Goal: Use online tool/utility: Utilize a website feature to perform a specific function

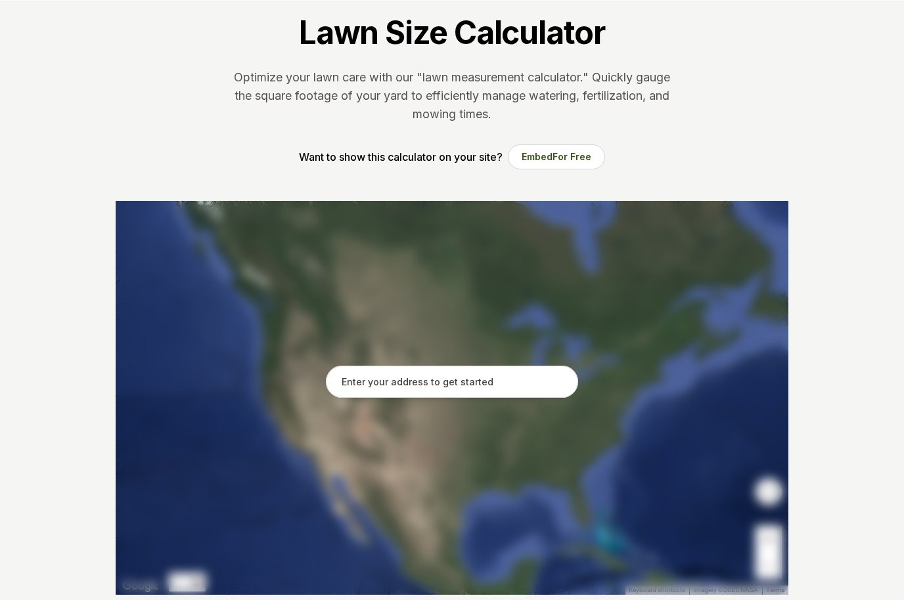
scroll to position [84, 0]
click at [466, 384] on input "text" at bounding box center [452, 382] width 252 height 33
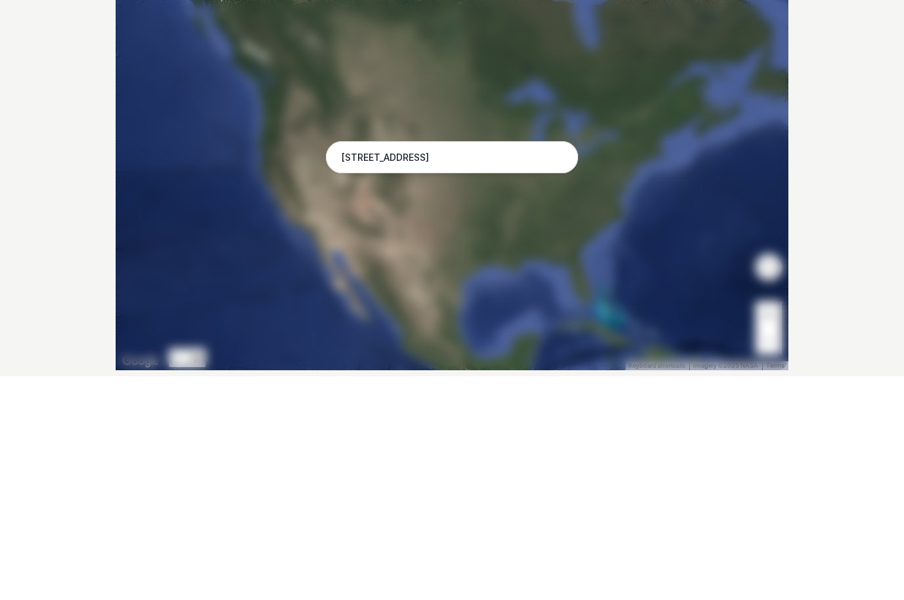
scroll to position [309, 0]
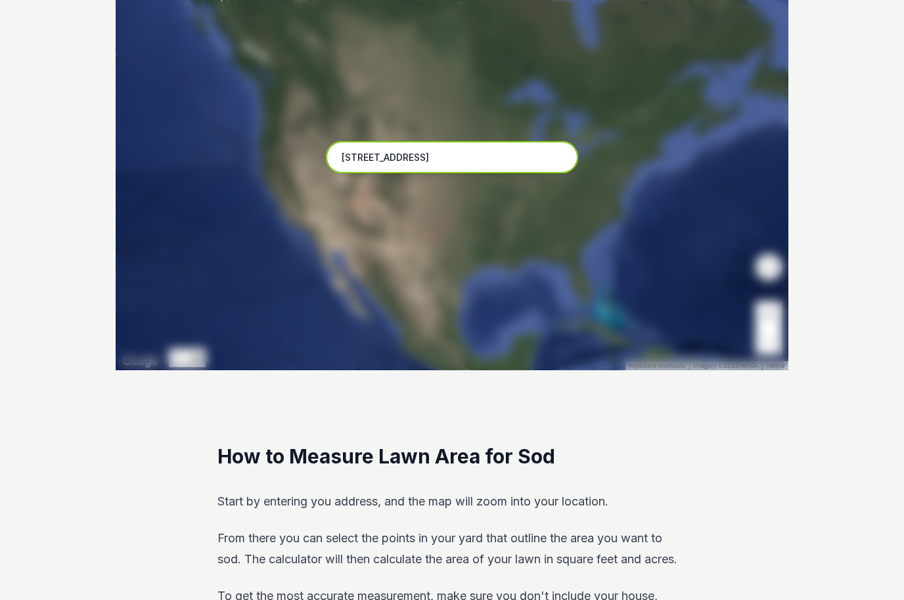
click at [467, 151] on input "[STREET_ADDRESS]" at bounding box center [452, 157] width 252 height 33
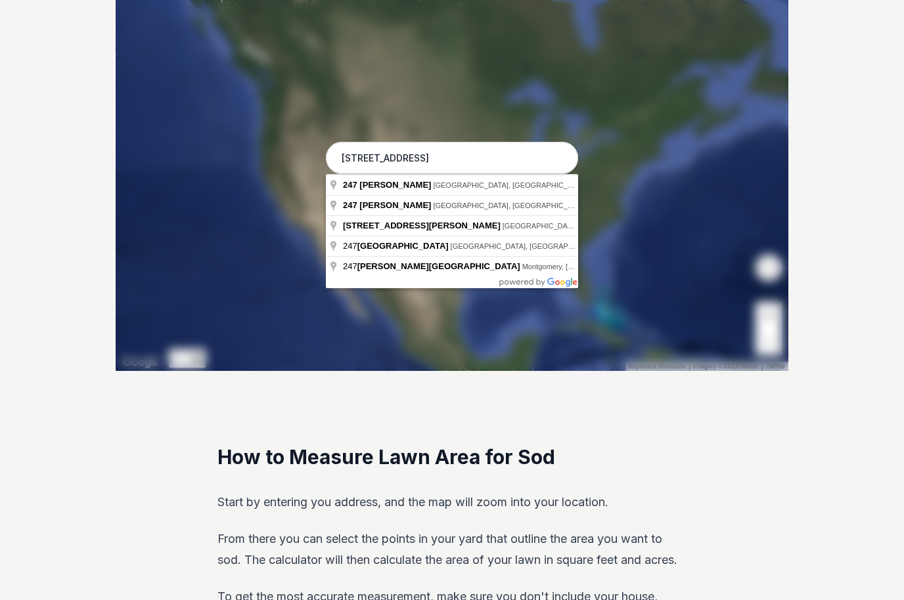
type input "[STREET_ADDRESS][PERSON_NAME]"
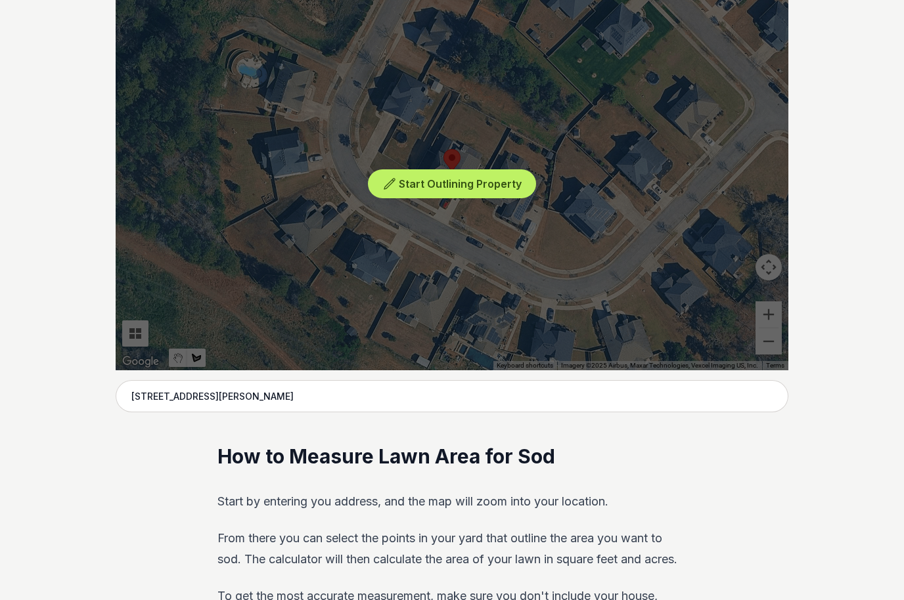
scroll to position [320, 0]
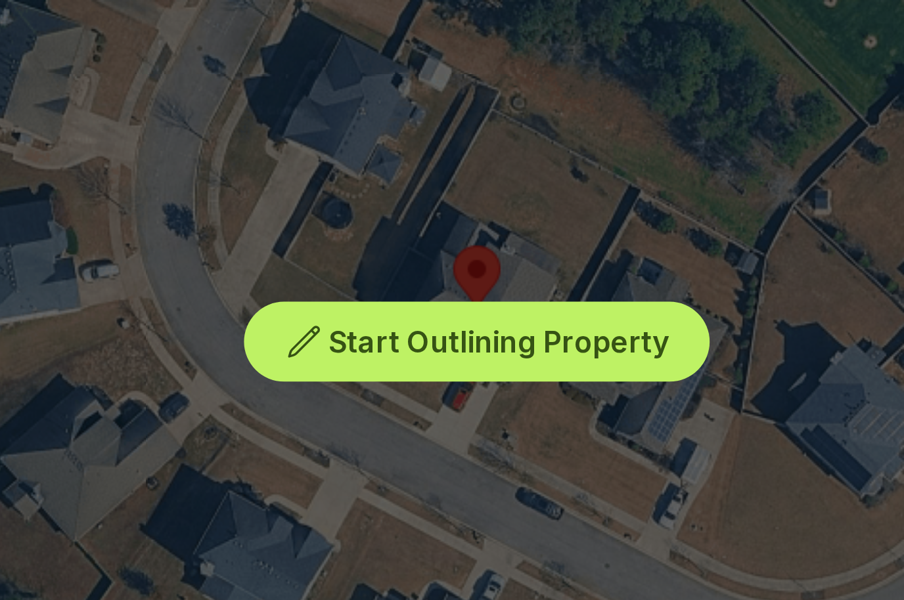
click at [399, 165] on span "Start Outlining Property" at bounding box center [460, 171] width 123 height 13
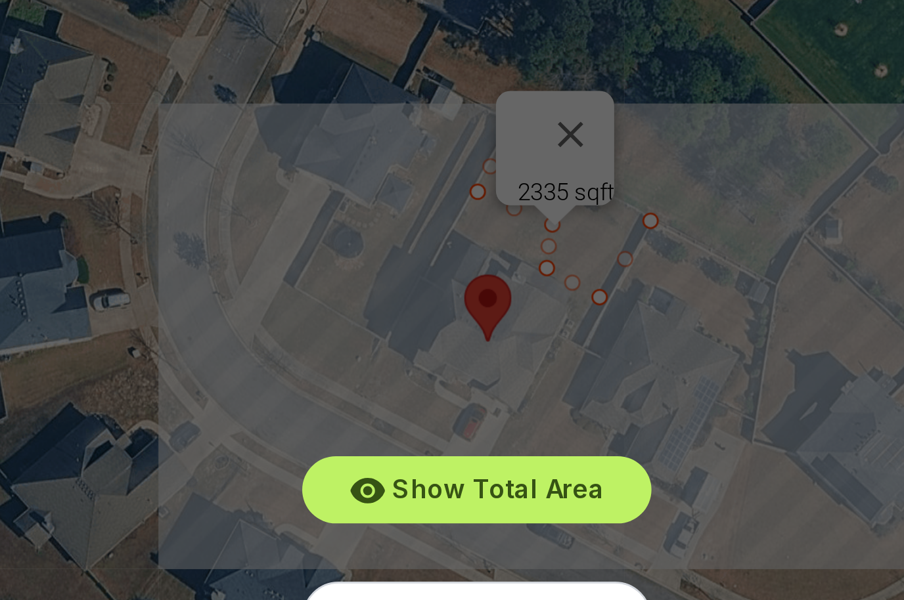
click at [213, 41] on div "Show Total Area Add Another Area Undo last outline" at bounding box center [452, 162] width 672 height 394
click at [213, 40] on div "Show Total Area Add Another Area Undo last outline" at bounding box center [452, 162] width 672 height 394
click at [215, 39] on div "Show Total Area Add Another Area Undo last outline" at bounding box center [452, 162] width 672 height 394
click at [422, 219] on span "Show Total Area" at bounding box center [460, 224] width 77 height 11
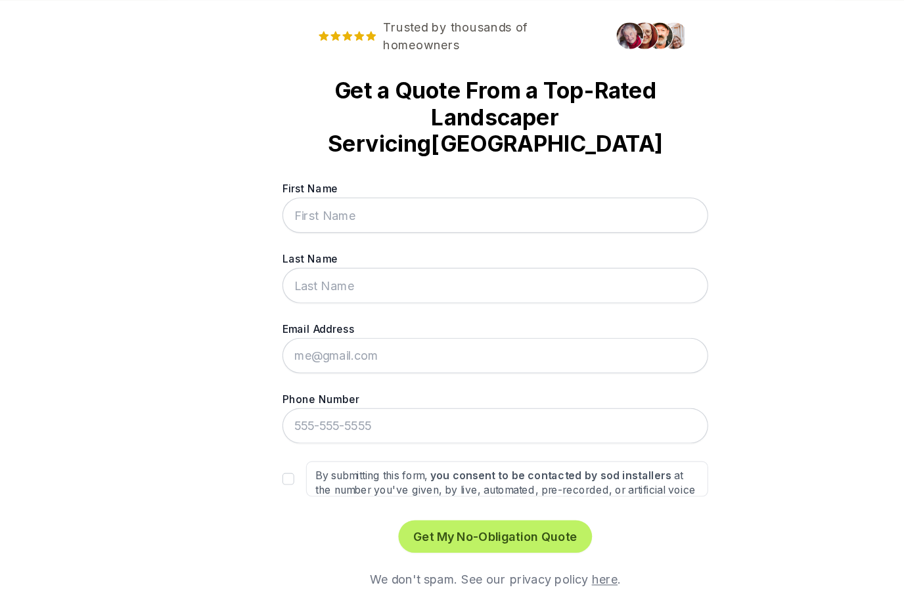
scroll to position [0, 0]
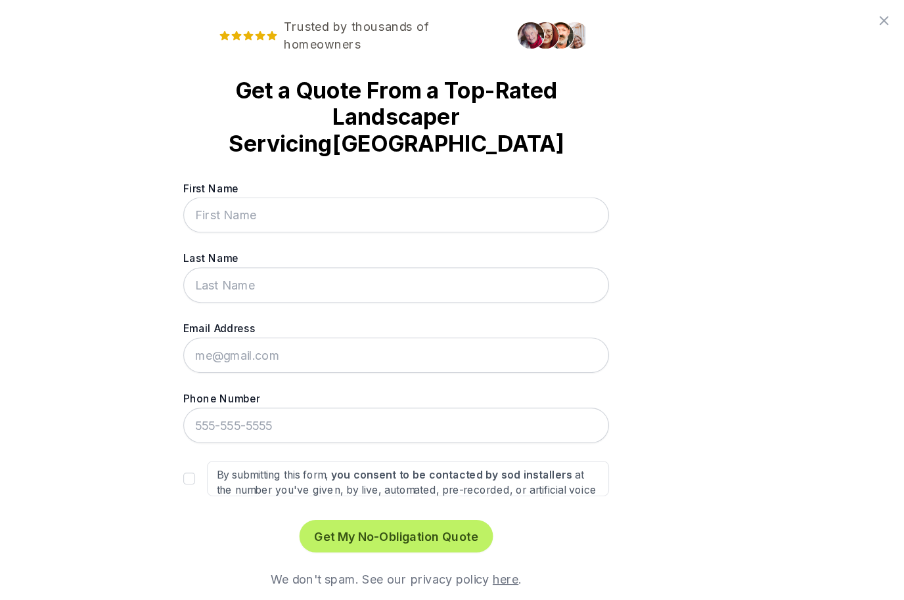
scroll to position [1253, 0]
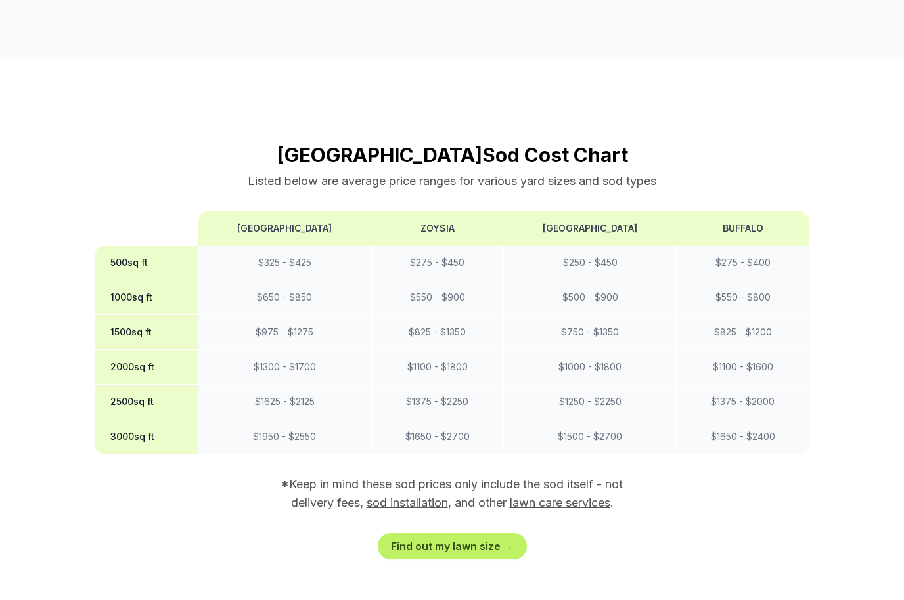
scroll to position [963, 0]
click at [477, 533] on link "Find out my lawn size →" at bounding box center [452, 546] width 149 height 26
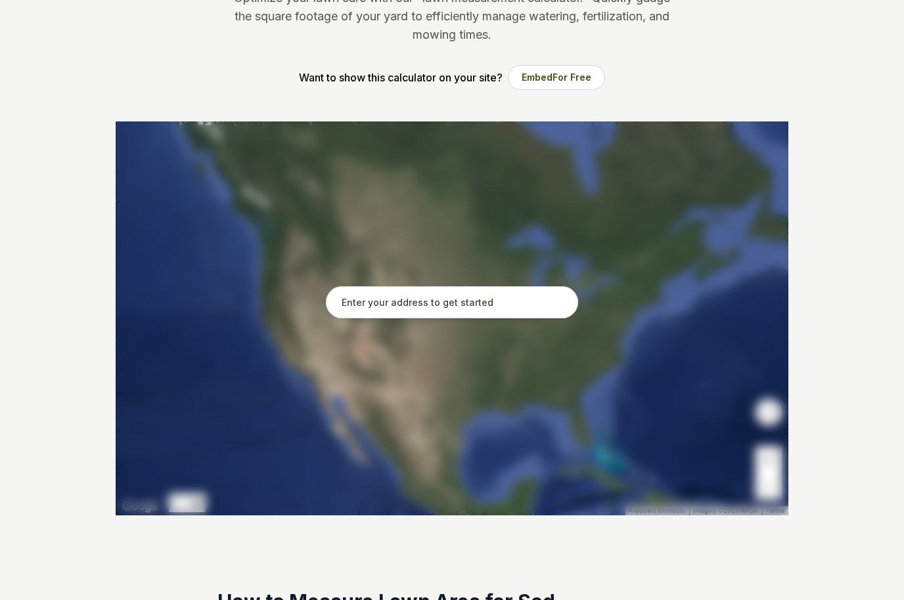
scroll to position [164, 0]
click at [494, 313] on input "text" at bounding box center [452, 302] width 252 height 33
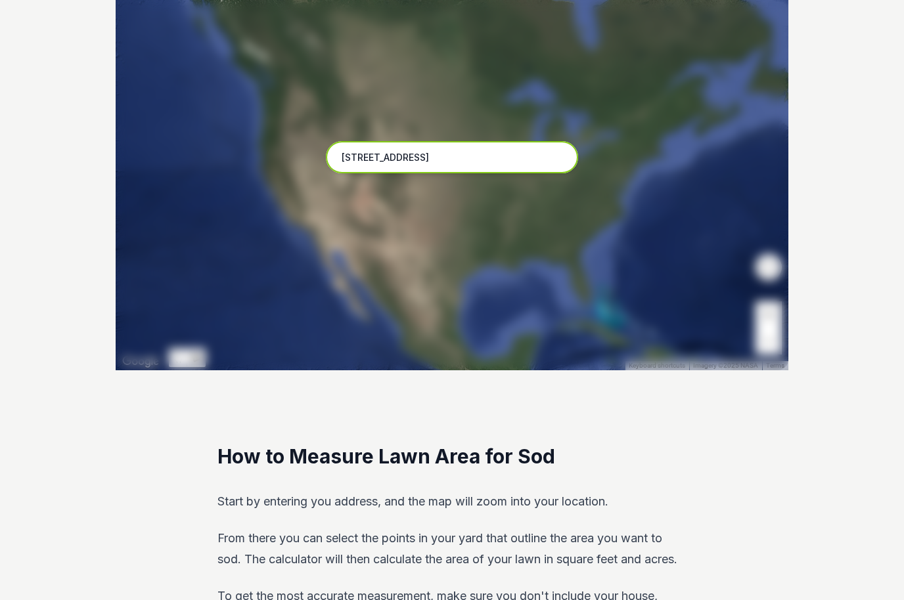
click at [502, 152] on input "[STREET_ADDRESS]" at bounding box center [452, 157] width 252 height 33
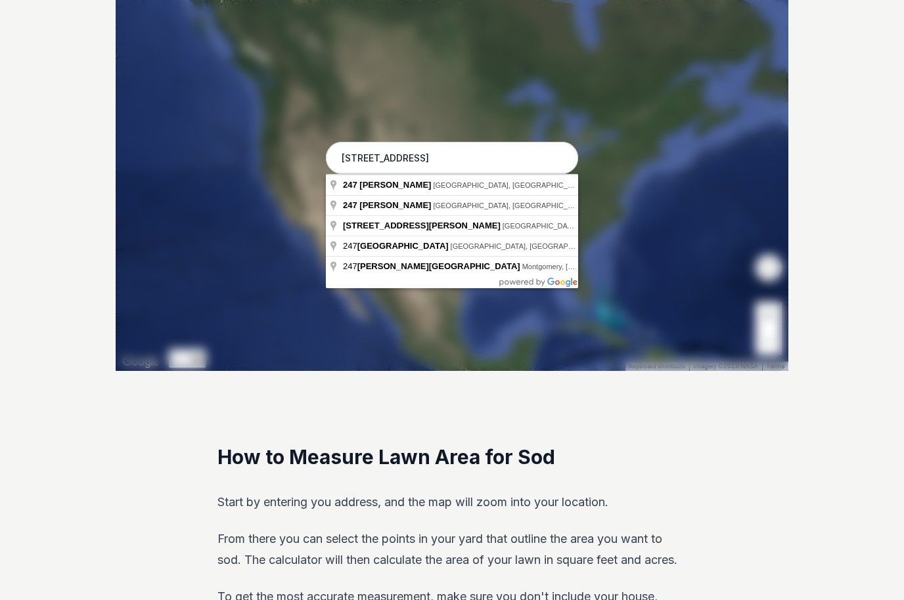
type input "[STREET_ADDRESS][PERSON_NAME]"
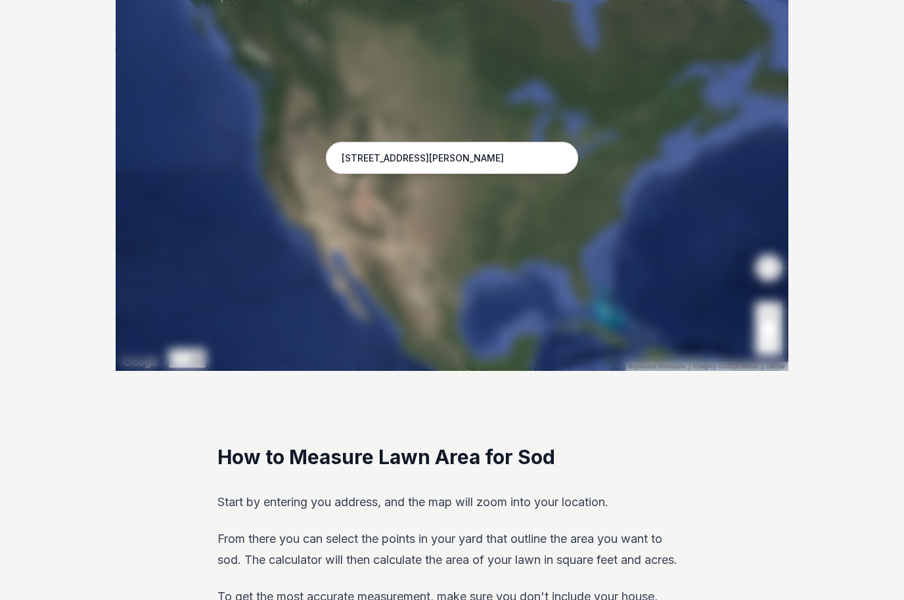
scroll to position [309, 0]
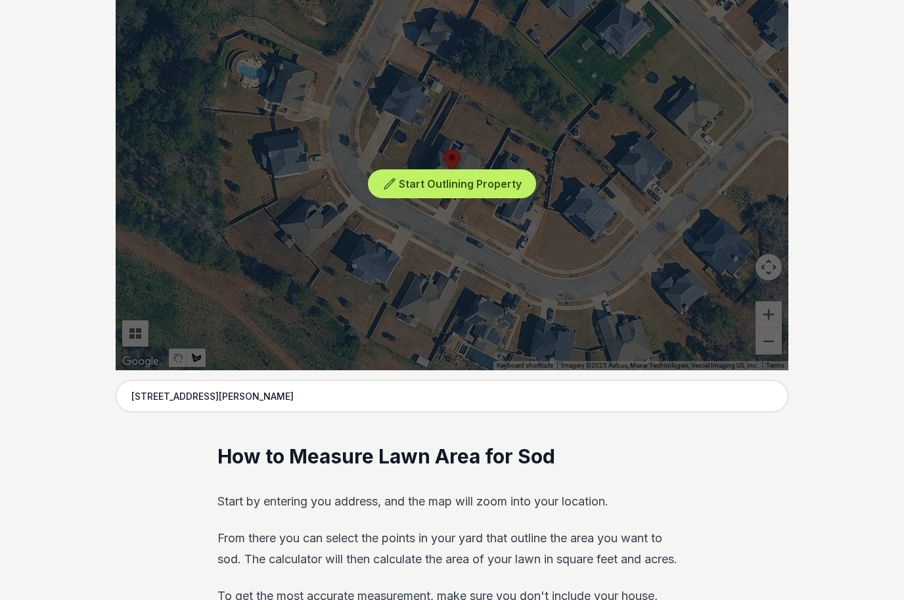
click at [487, 180] on span "Start Outlining Property" at bounding box center [460, 183] width 123 height 13
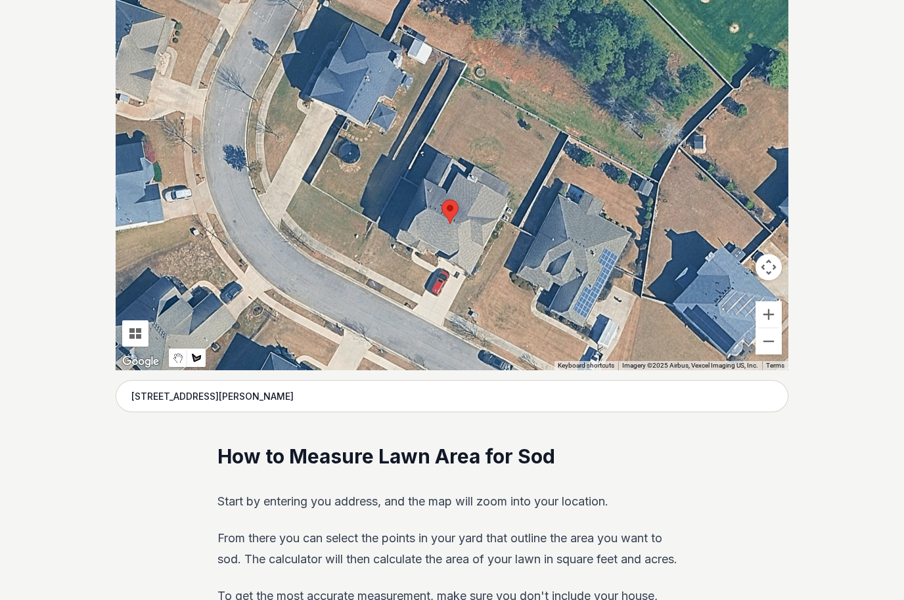
scroll to position [316, 0]
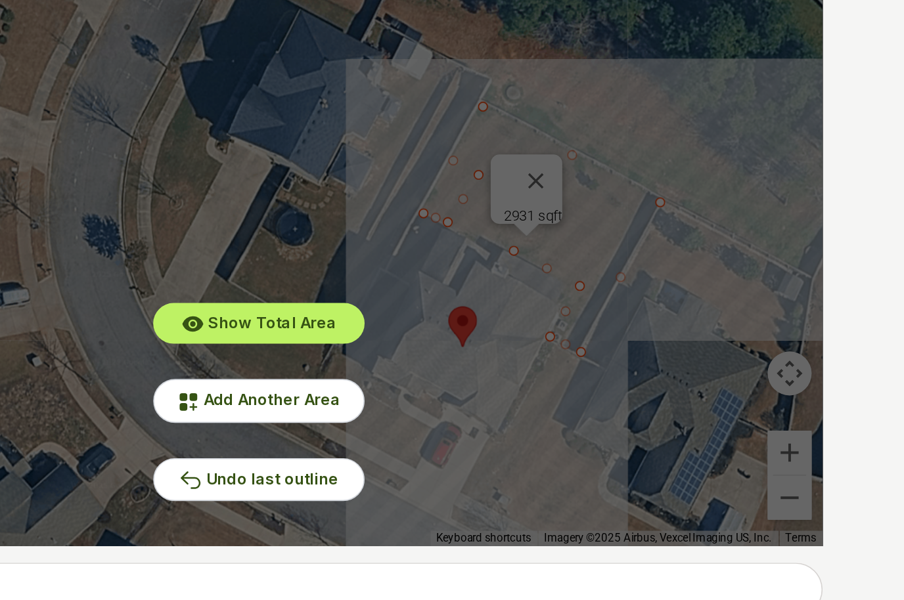
click at [419, 270] on span "Add Another Area" at bounding box center [459, 275] width 81 height 11
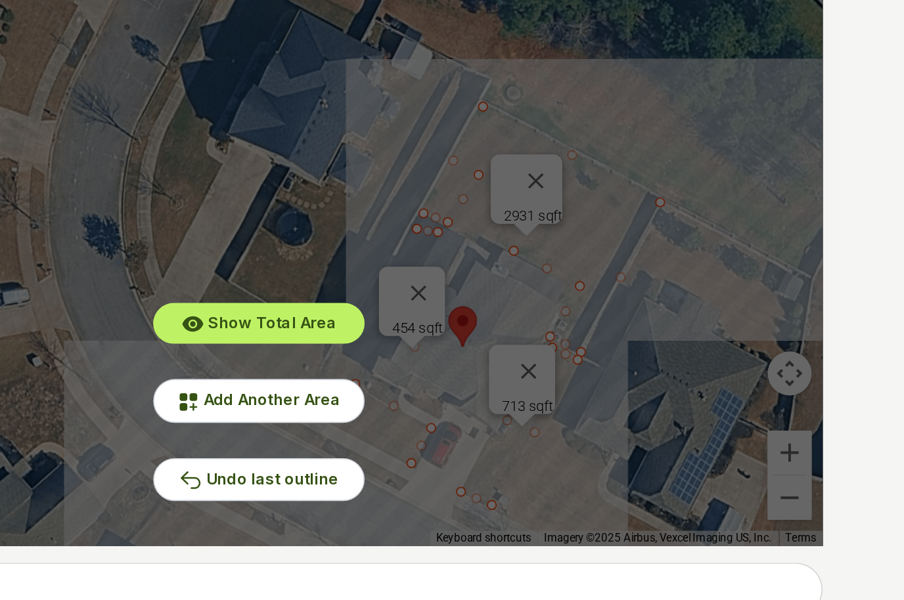
click at [420, 317] on span "Undo last outline" at bounding box center [459, 322] width 79 height 11
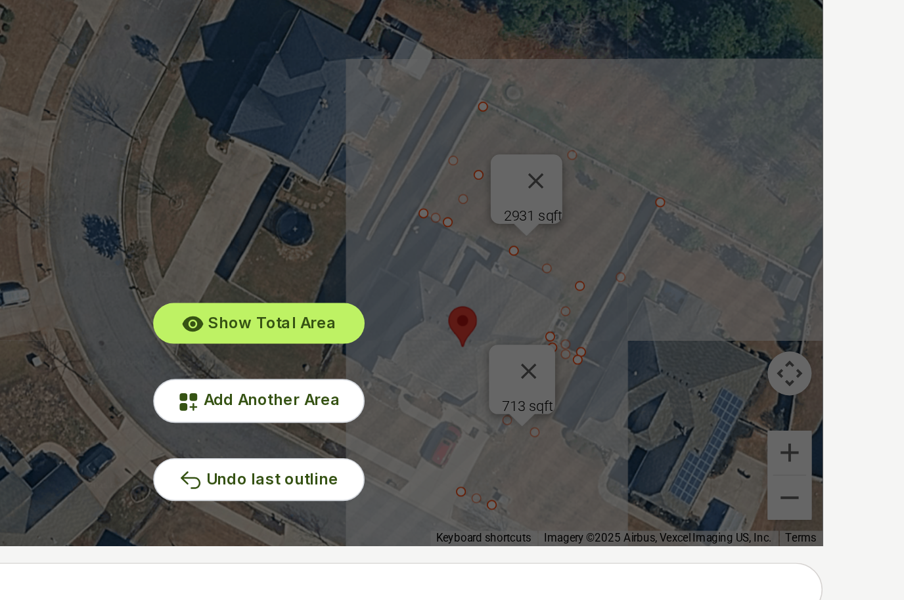
click at [422, 224] on span "Show Total Area" at bounding box center [460, 229] width 77 height 11
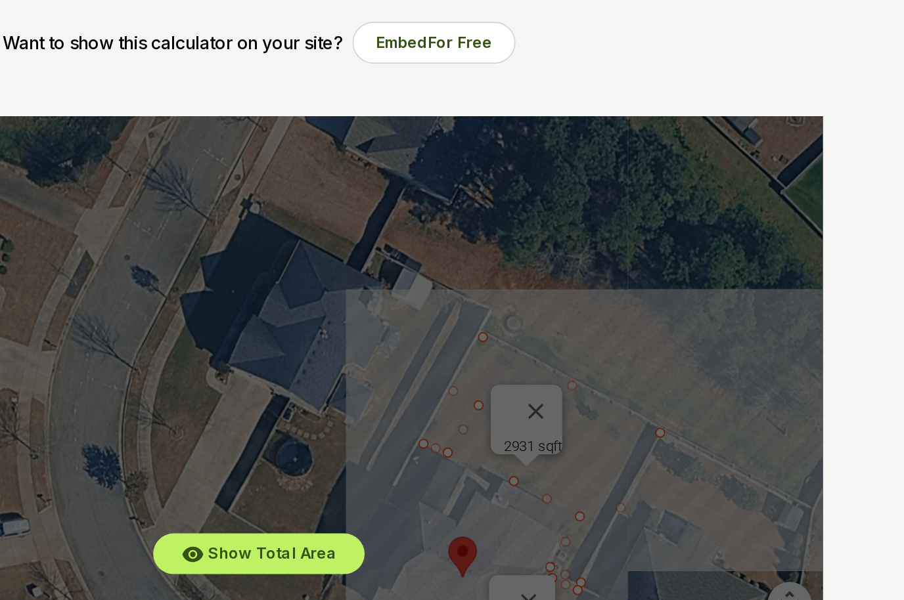
scroll to position [0, 0]
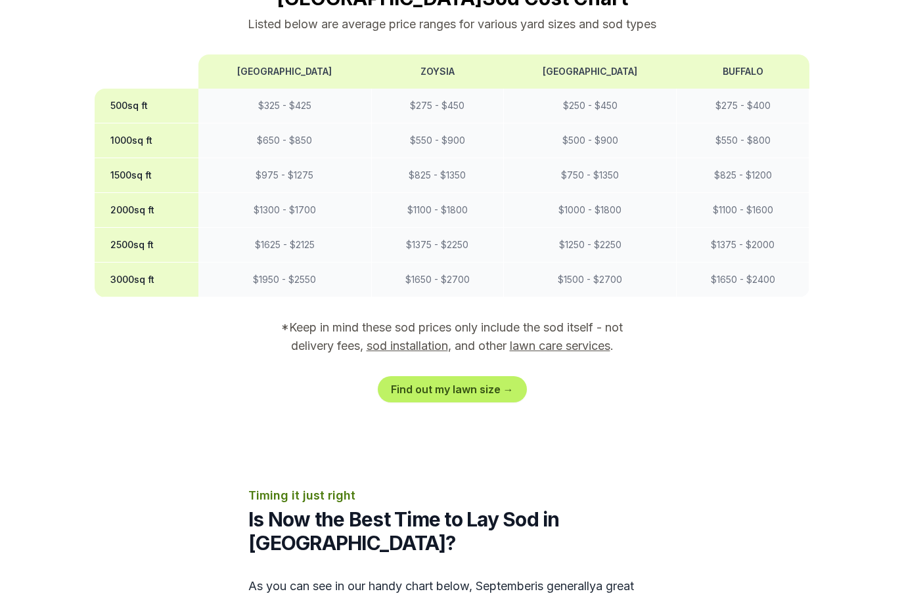
scroll to position [1120, 0]
click at [482, 376] on link "Find out my lawn size →" at bounding box center [452, 389] width 149 height 26
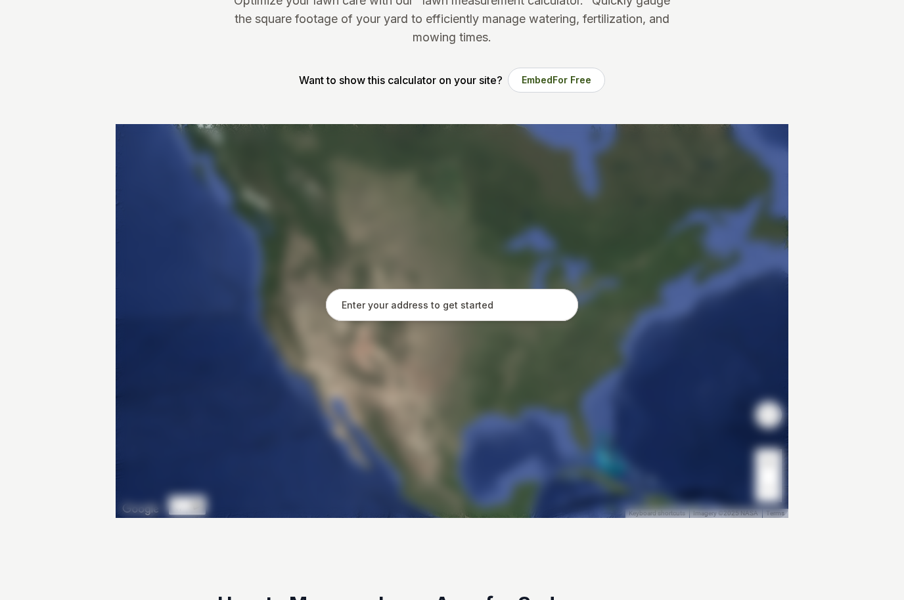
click at [517, 303] on input "text" at bounding box center [452, 305] width 252 height 33
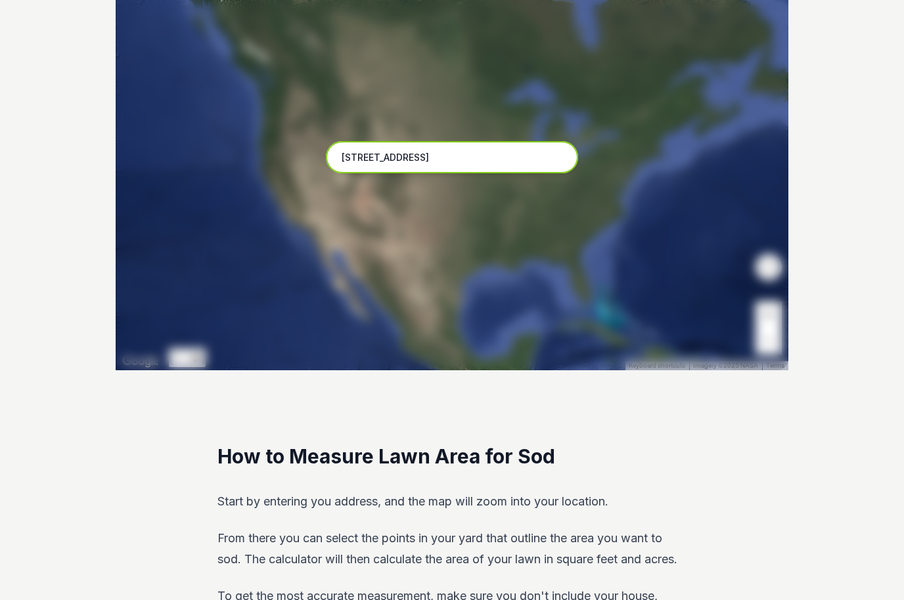
click at [476, 160] on input "[STREET_ADDRESS]" at bounding box center [452, 157] width 252 height 33
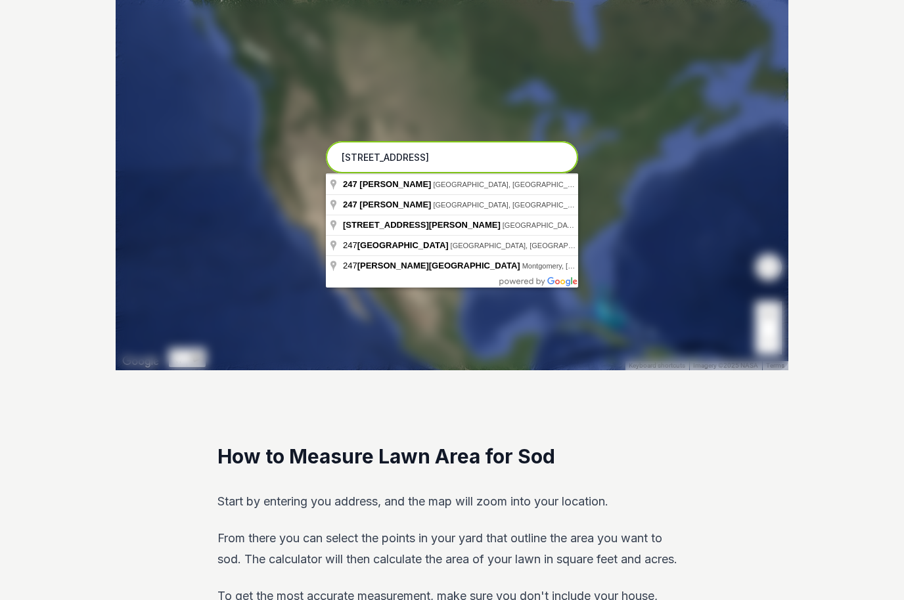
scroll to position [308, 0]
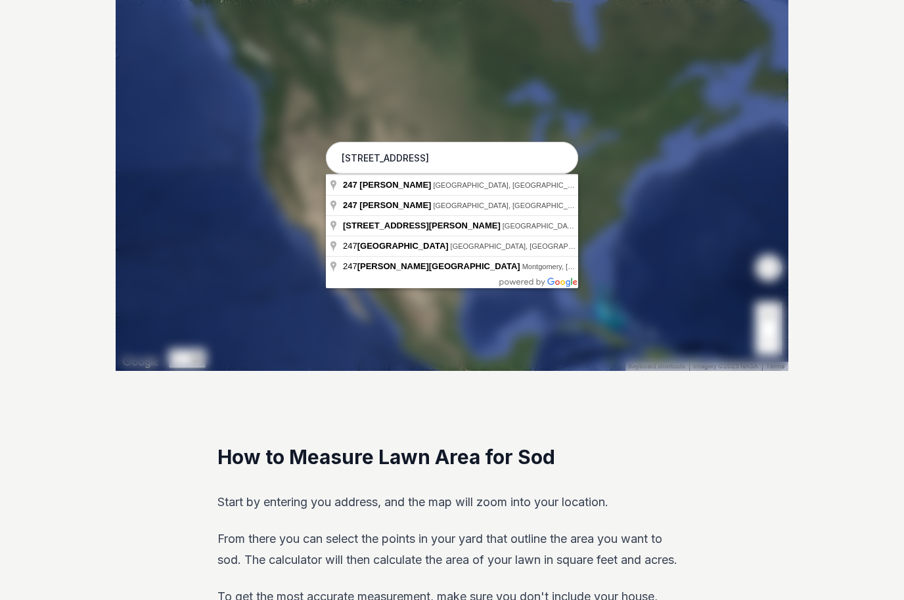
type input "[STREET_ADDRESS][PERSON_NAME]"
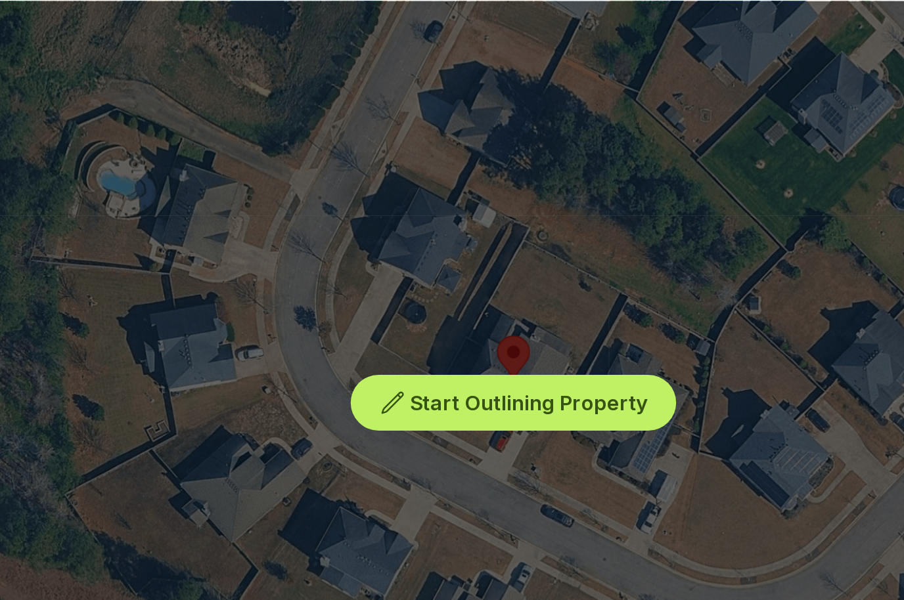
scroll to position [276, 0]
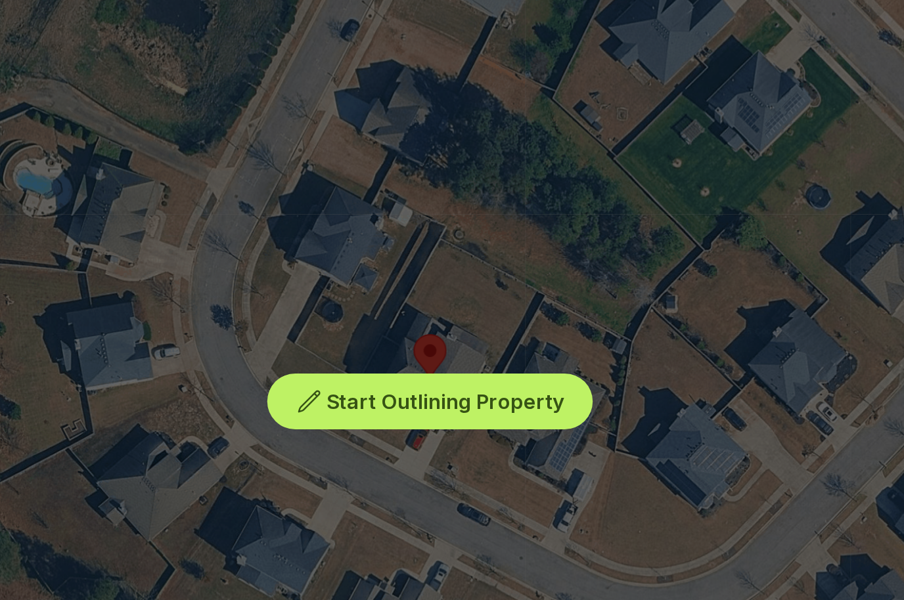
click at [399, 209] on span "Start Outlining Property" at bounding box center [460, 215] width 123 height 13
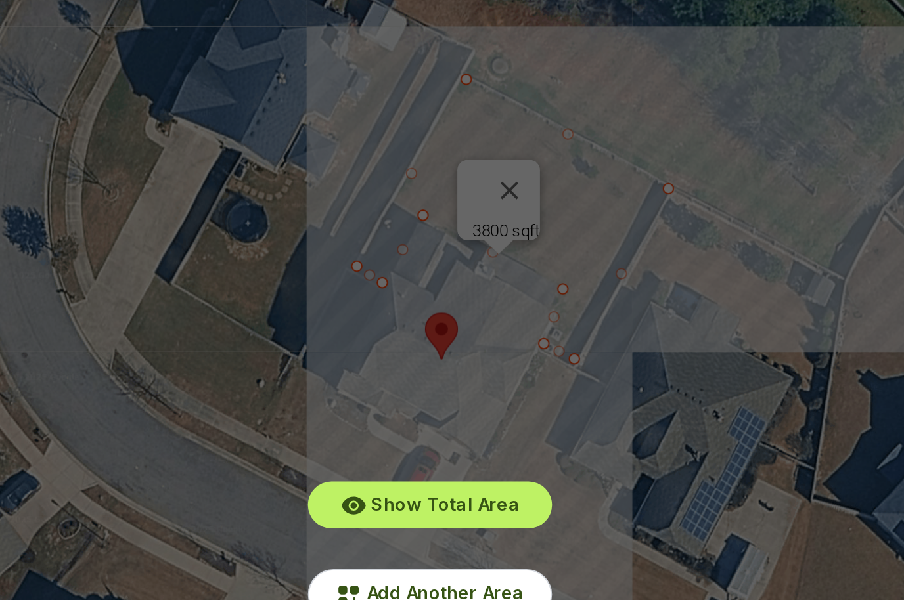
click at [271, 89] on div "Show Total Area Add Another Area Undo last outline" at bounding box center [452, 206] width 672 height 394
click at [271, 90] on div "Show Total Area Add Another Area Undo last outline" at bounding box center [452, 206] width 672 height 394
click at [419, 309] on span "Add Another Area" at bounding box center [459, 314] width 81 height 11
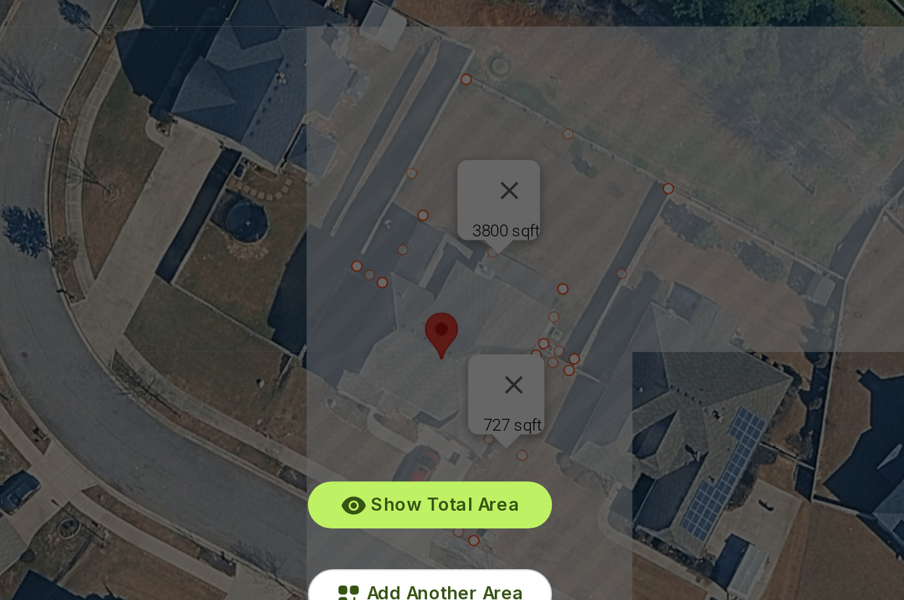
click at [419, 309] on span "Add Another Area" at bounding box center [459, 314] width 81 height 11
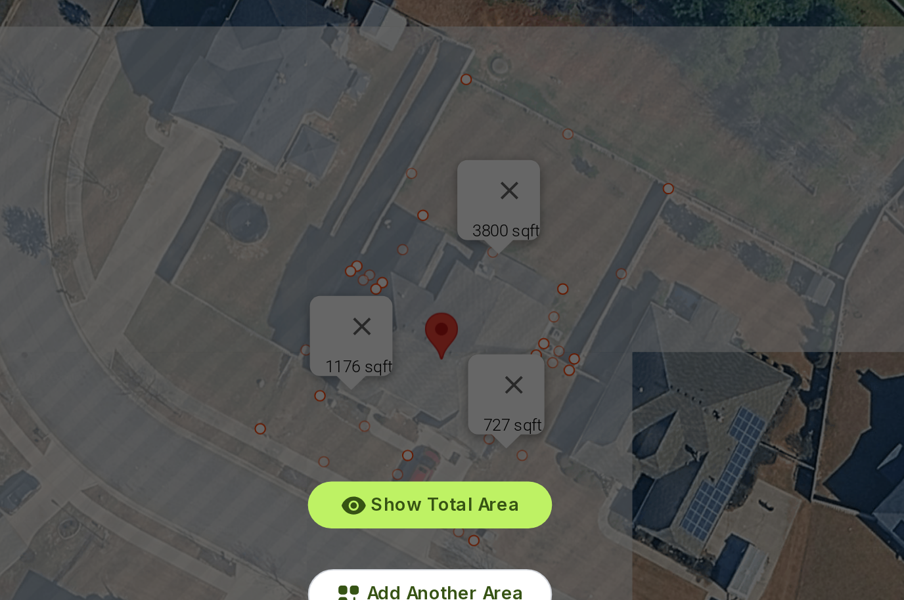
click at [116, 237] on div "Show Total Area Add Another Area Undo last outline" at bounding box center [452, 206] width 672 height 394
click at [116, 251] on div "Show Total Area Add Another Area Undo last outline" at bounding box center [452, 206] width 672 height 394
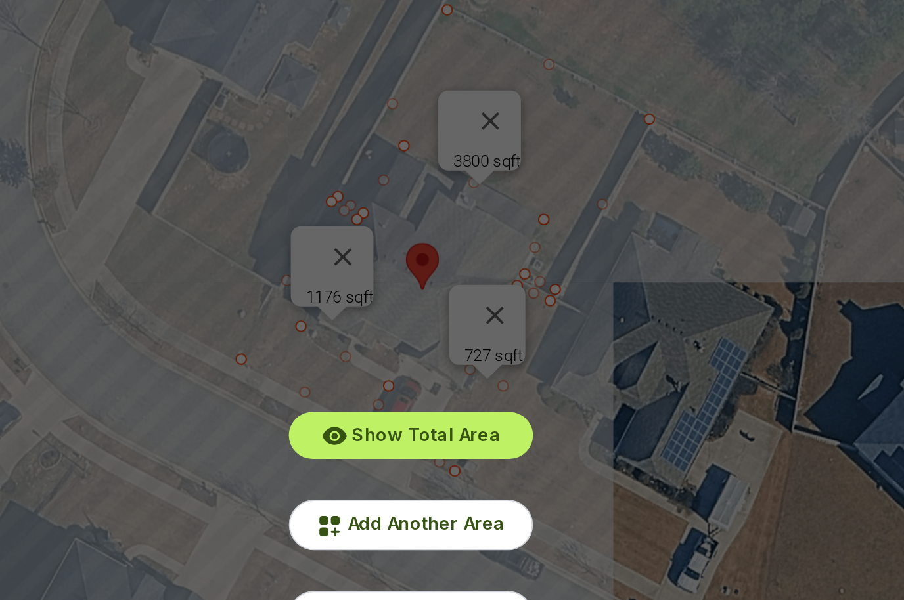
click at [419, 309] on span "Add Another Area" at bounding box center [459, 314] width 81 height 11
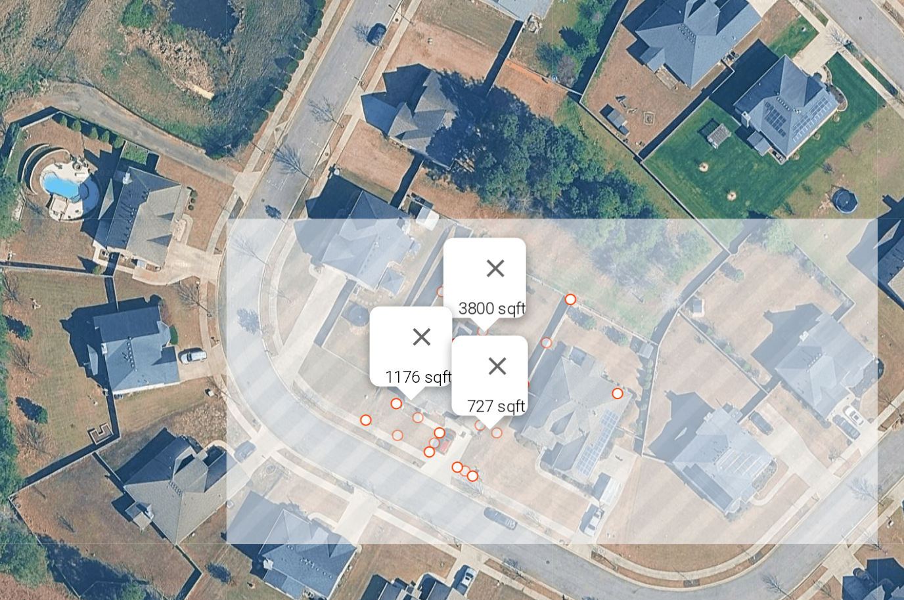
click at [481, 218] on button "Close" at bounding box center [497, 234] width 32 height 32
click at [480, 167] on button "Close" at bounding box center [496, 183] width 32 height 32
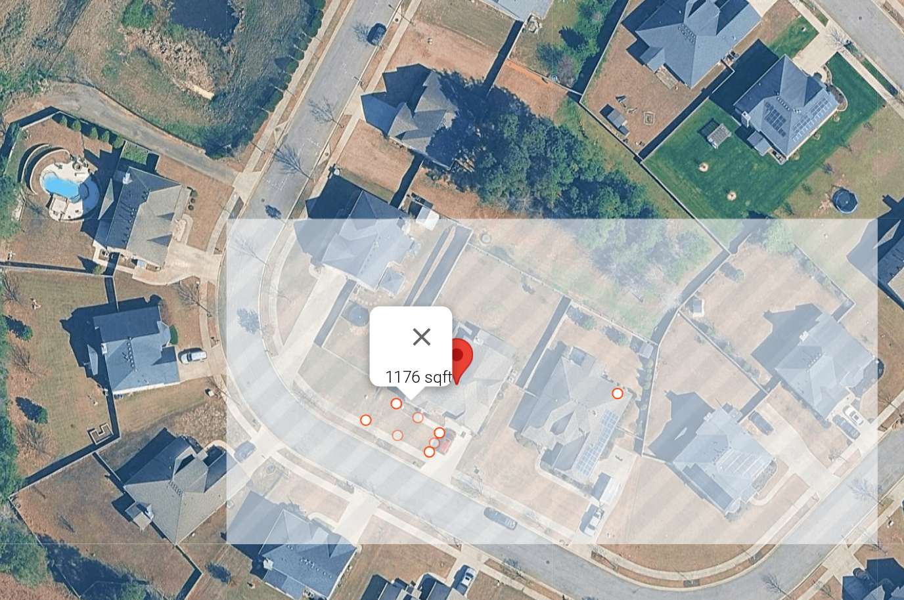
click at [442, 203] on button "Close" at bounding box center [458, 219] width 32 height 32
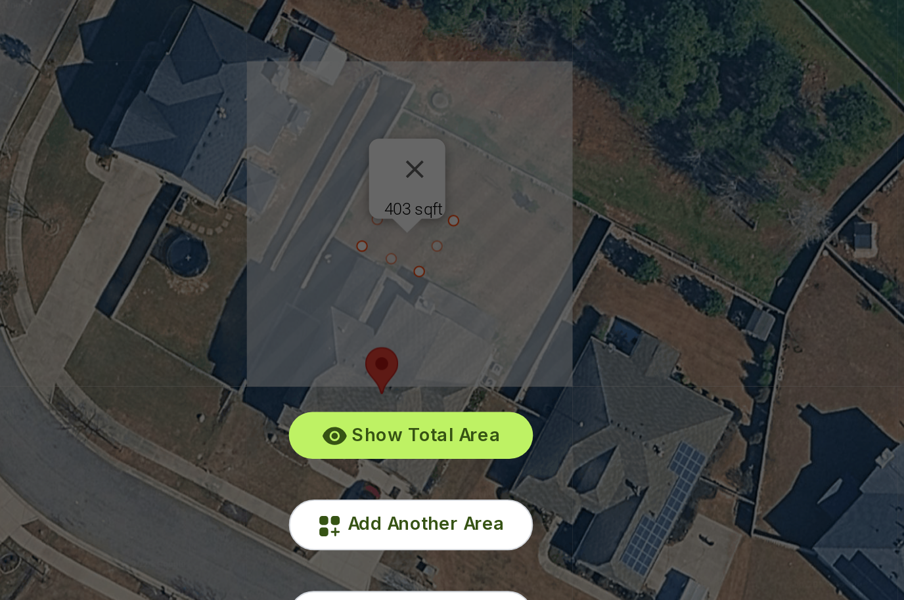
click at [420, 357] on span "Undo last outline" at bounding box center [459, 362] width 79 height 11
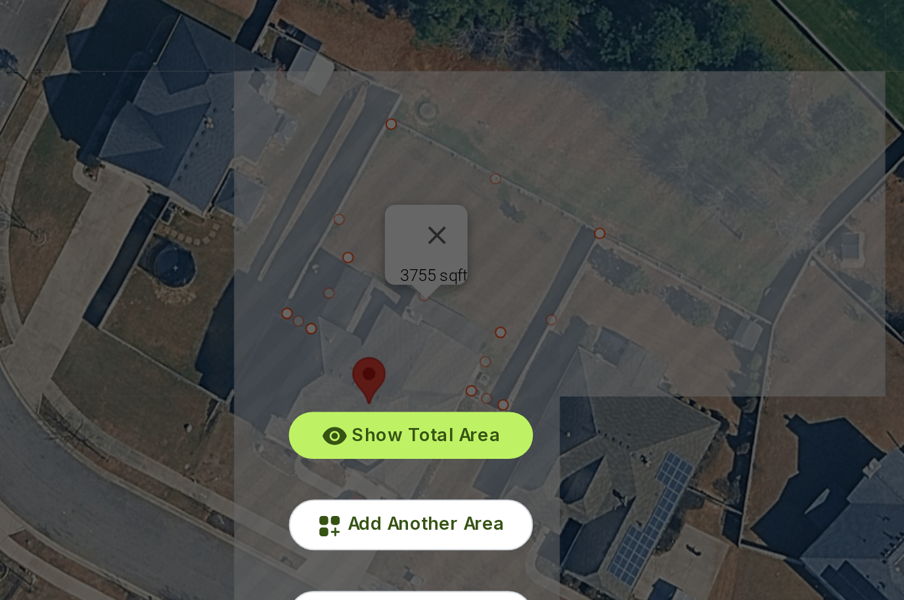
click at [419, 309] on span "Add Another Area" at bounding box center [459, 314] width 81 height 11
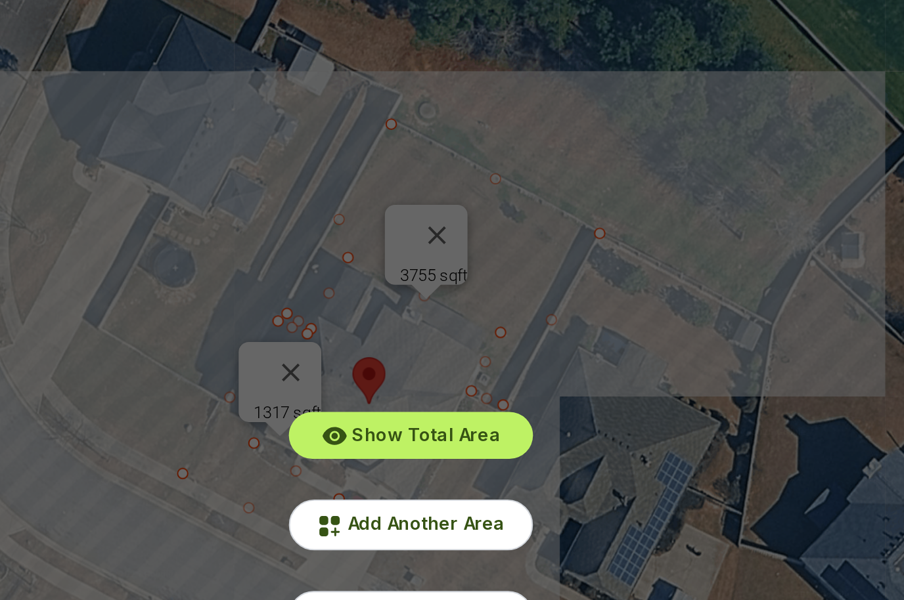
click at [419, 309] on span "Add Another Area" at bounding box center [459, 314] width 81 height 11
click at [422, 160] on div "Show Total Area Add Another Area Undo last outline" at bounding box center [452, 206] width 672 height 394
click at [419, 309] on span "Add Another Area" at bounding box center [459, 314] width 81 height 11
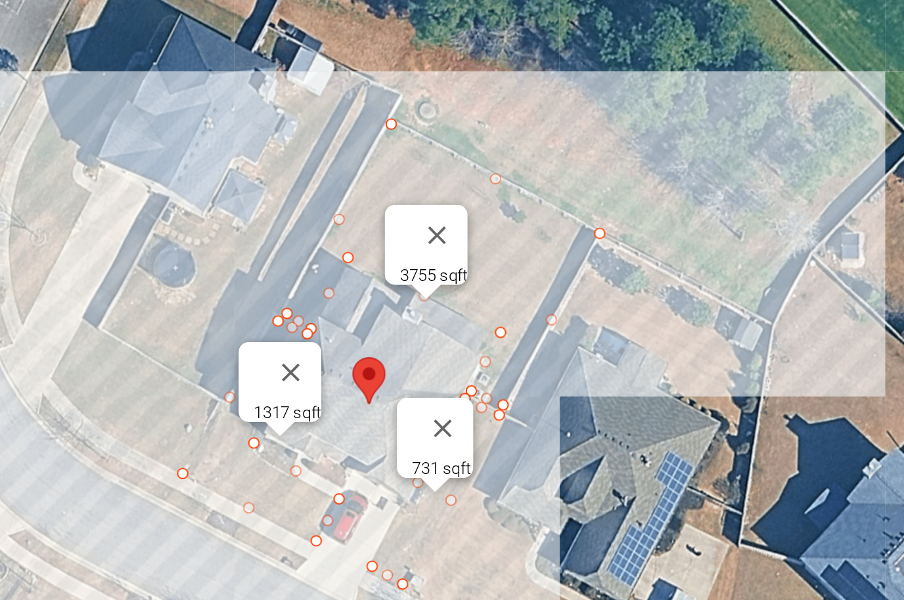
click at [452, 250] on button "Close" at bounding box center [468, 266] width 32 height 32
click at [450, 150] on button "Close" at bounding box center [466, 166] width 32 height 32
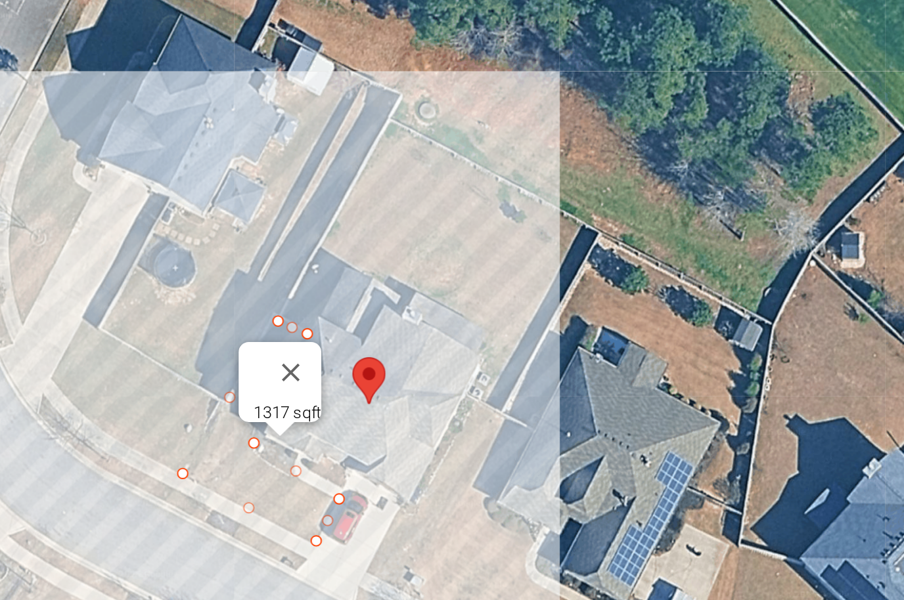
click at [374, 221] on button "Close" at bounding box center [390, 237] width 32 height 32
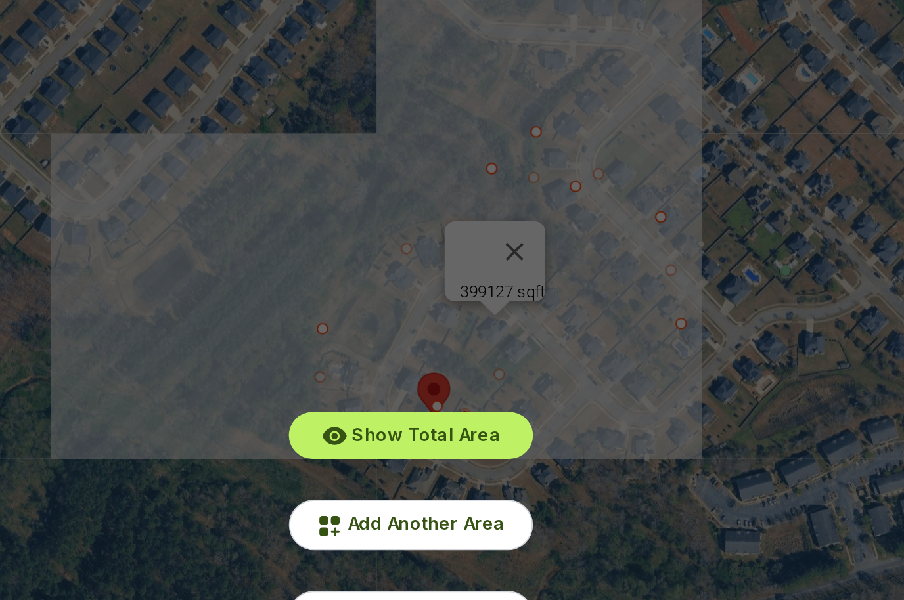
click at [265, 67] on div "Show Total Area Add Another Area Undo last outline" at bounding box center [452, 206] width 672 height 394
click at [420, 357] on span "Undo last outline" at bounding box center [459, 362] width 79 height 11
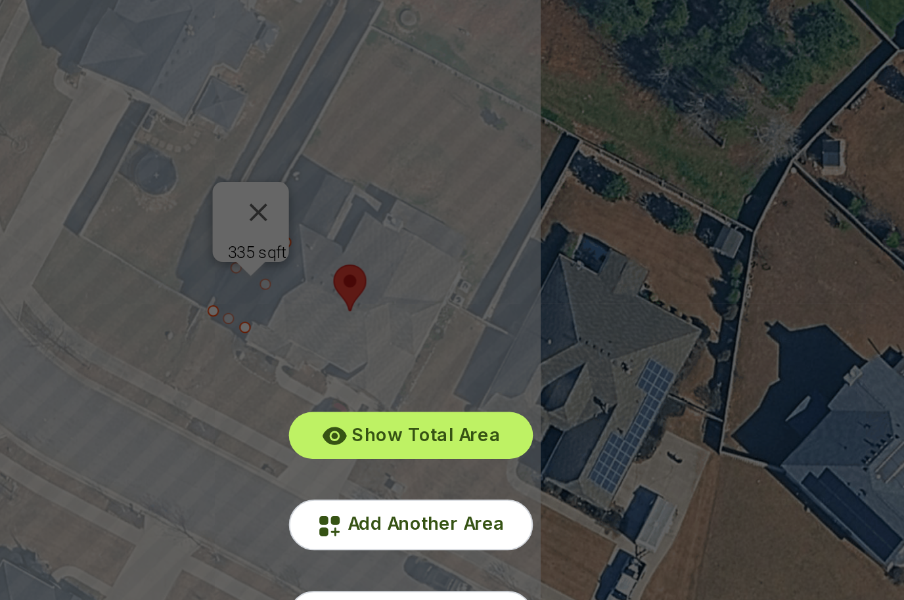
click at [419, 309] on span "Add Another Area" at bounding box center [459, 314] width 81 height 11
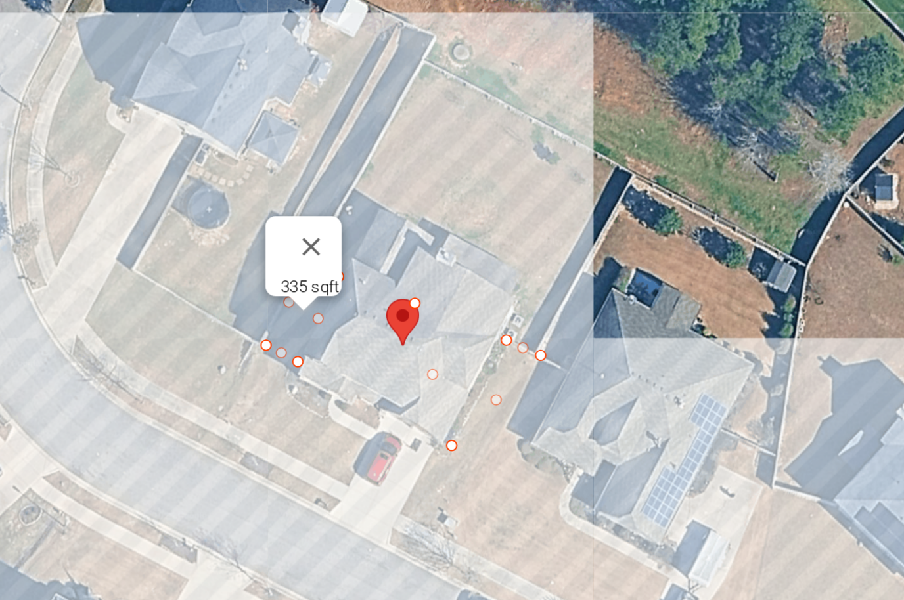
click at [383, 156] on button "Close" at bounding box center [399, 172] width 32 height 32
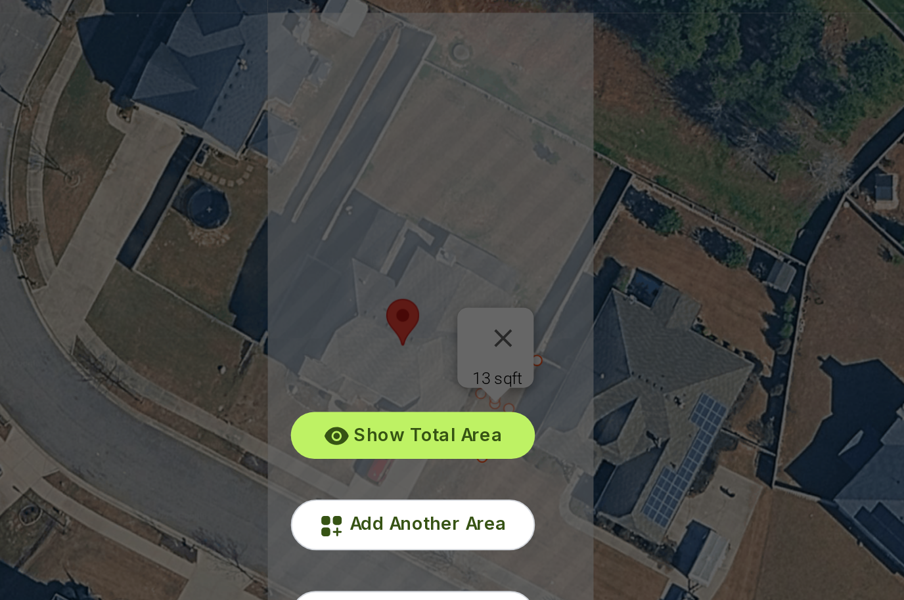
click at [420, 357] on span "Undo last outline" at bounding box center [459, 362] width 79 height 11
click at [419, 309] on span "Add Another Area" at bounding box center [459, 314] width 81 height 11
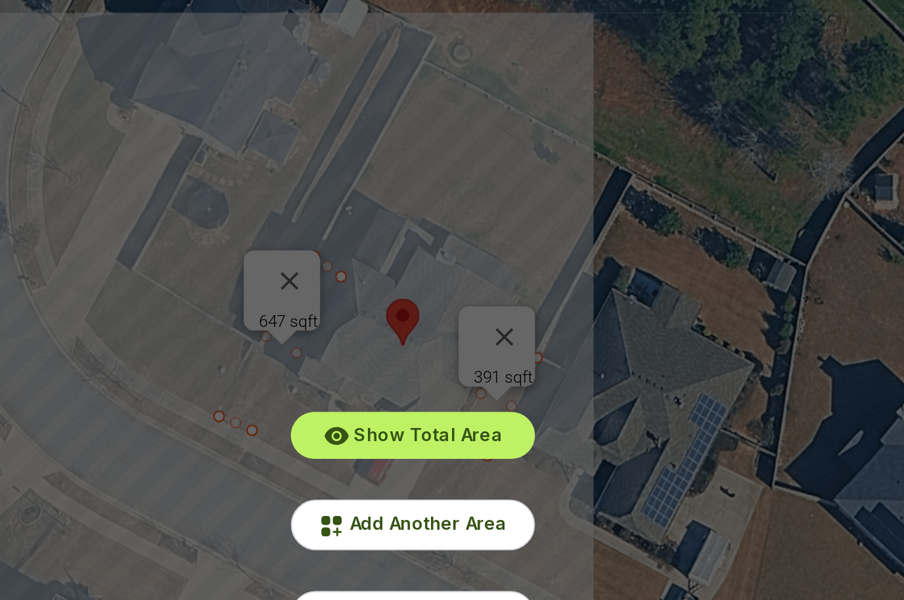
click at [419, 309] on span "Add Another Area" at bounding box center [459, 314] width 81 height 11
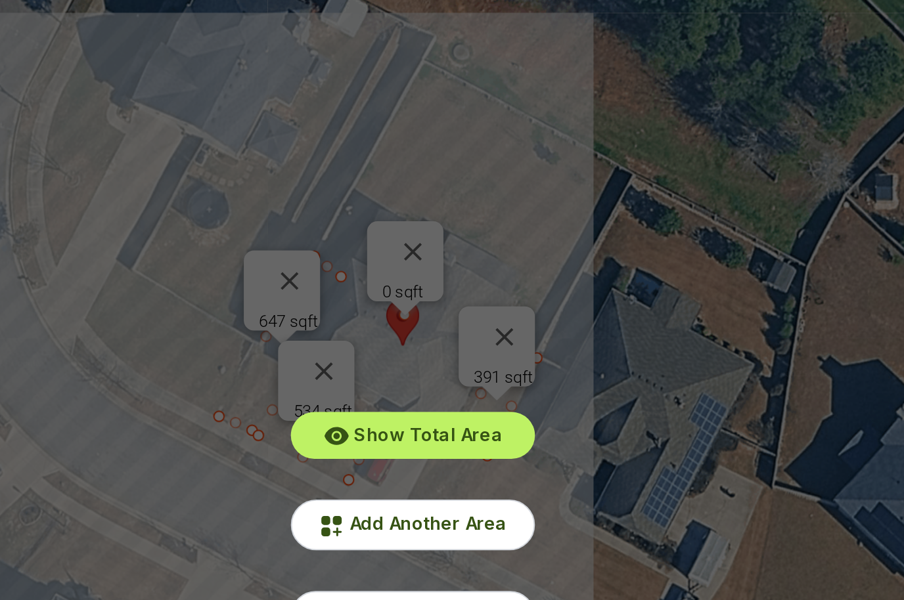
click at [420, 357] on span "Undo last outline" at bounding box center [459, 362] width 79 height 11
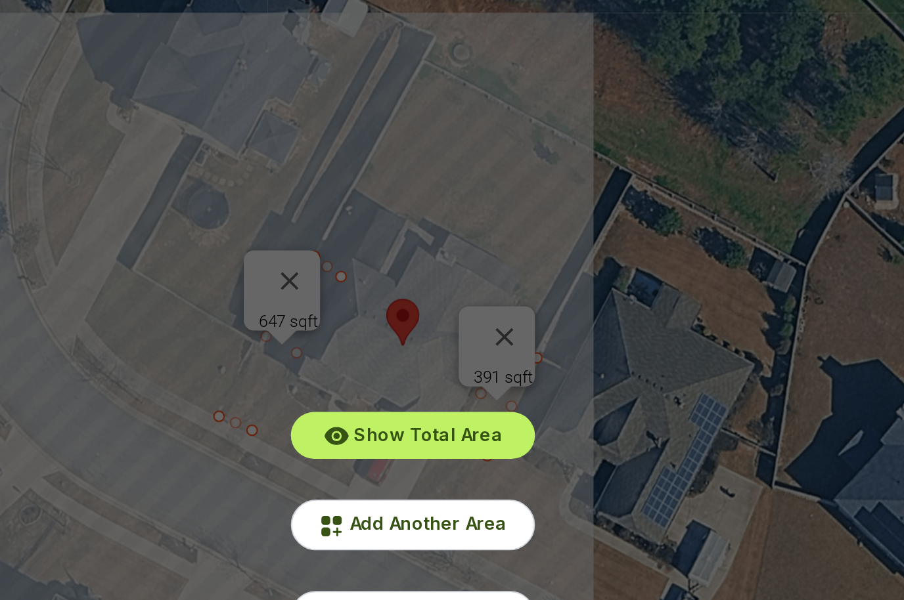
click at [420, 357] on span "Undo last outline" at bounding box center [459, 362] width 79 height 11
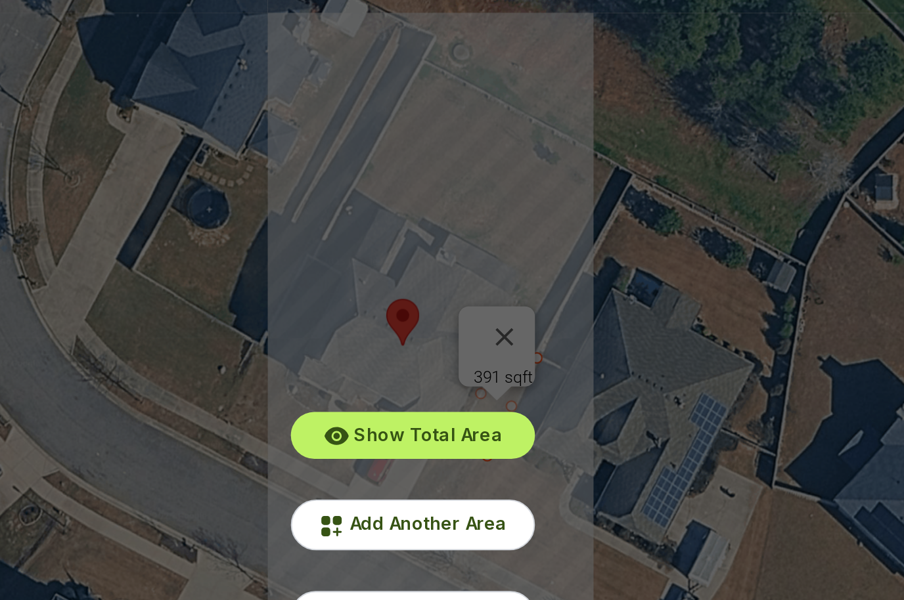
click at [420, 357] on span "Undo last outline" at bounding box center [459, 362] width 79 height 11
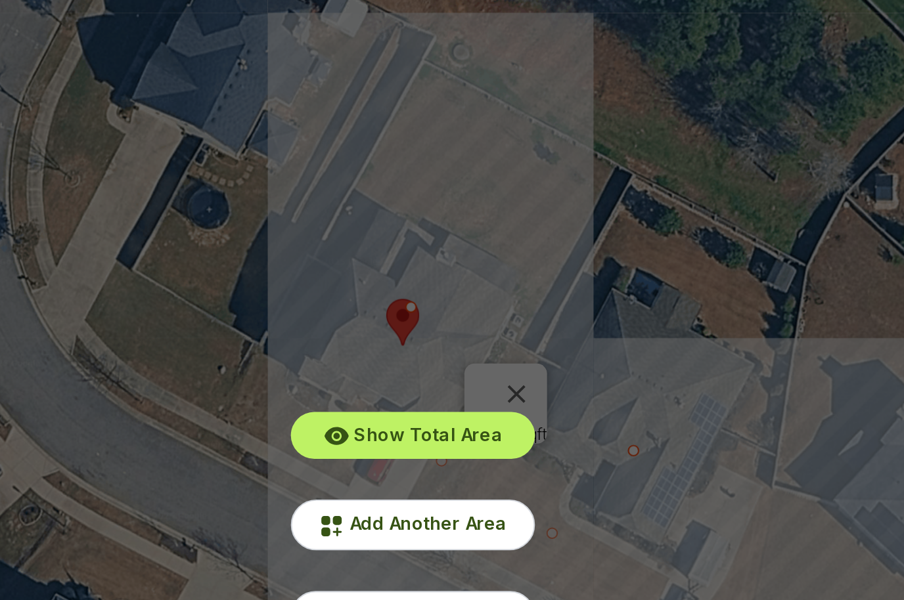
click at [420, 357] on span "Undo last outline" at bounding box center [459, 362] width 79 height 11
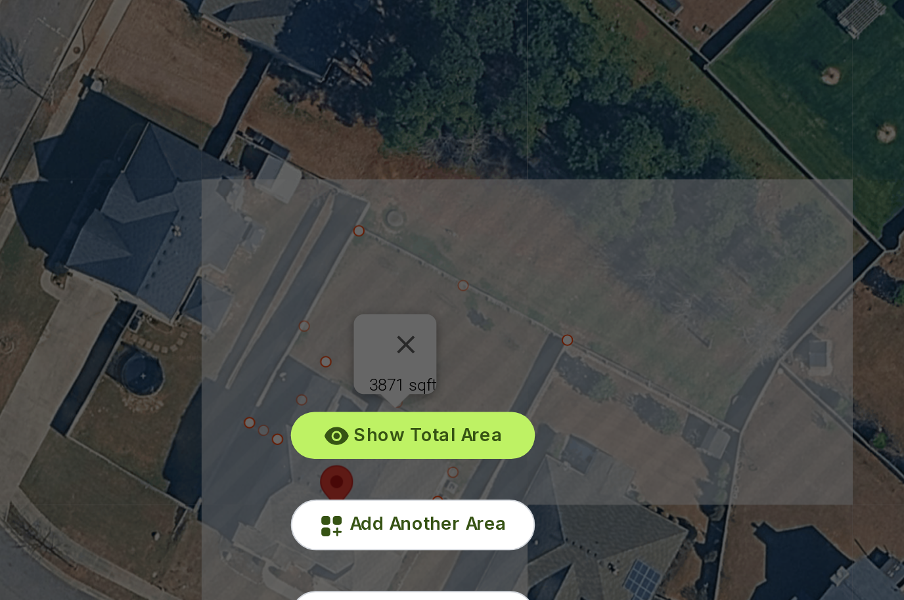
click at [364, 175] on div "Show Total Area Add Another Area Undo last outline" at bounding box center [452, 206] width 672 height 394
click at [356, 173] on div "Show Total Area Add Another Area Undo last outline" at bounding box center [452, 206] width 672 height 394
click at [420, 357] on span "Undo last outline" at bounding box center [459, 362] width 79 height 11
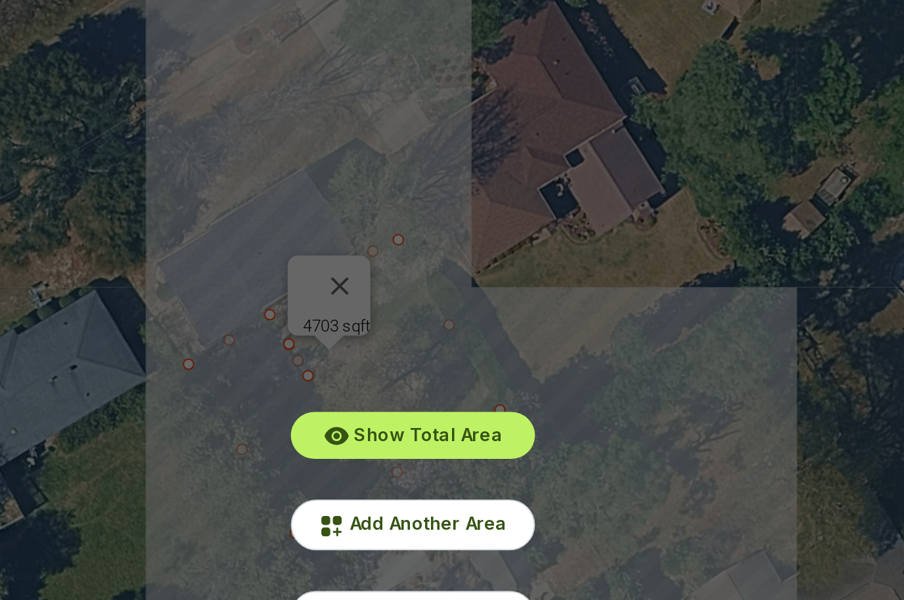
click at [420, 357] on span "Undo last outline" at bounding box center [459, 362] width 79 height 11
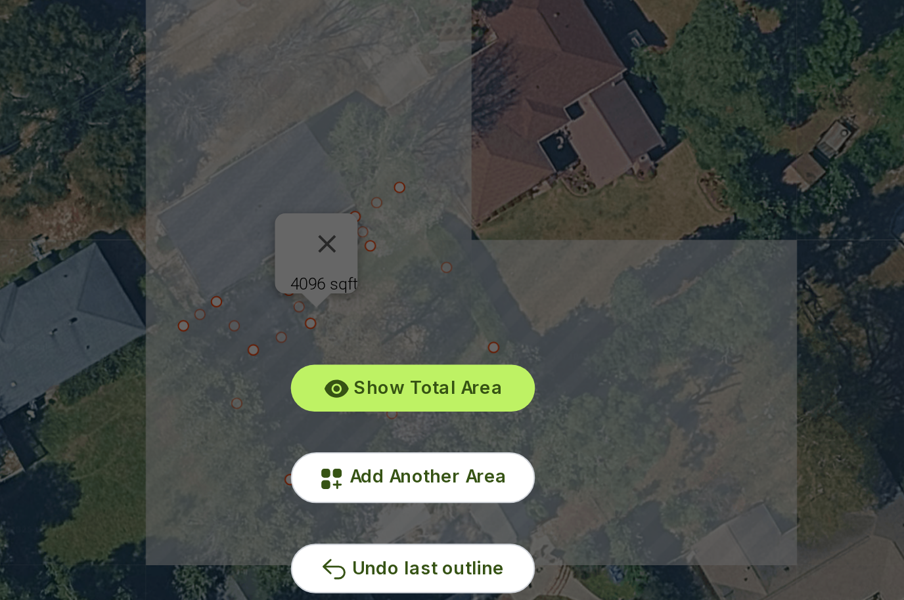
click at [419, 309] on span "Add Another Area" at bounding box center [459, 314] width 81 height 11
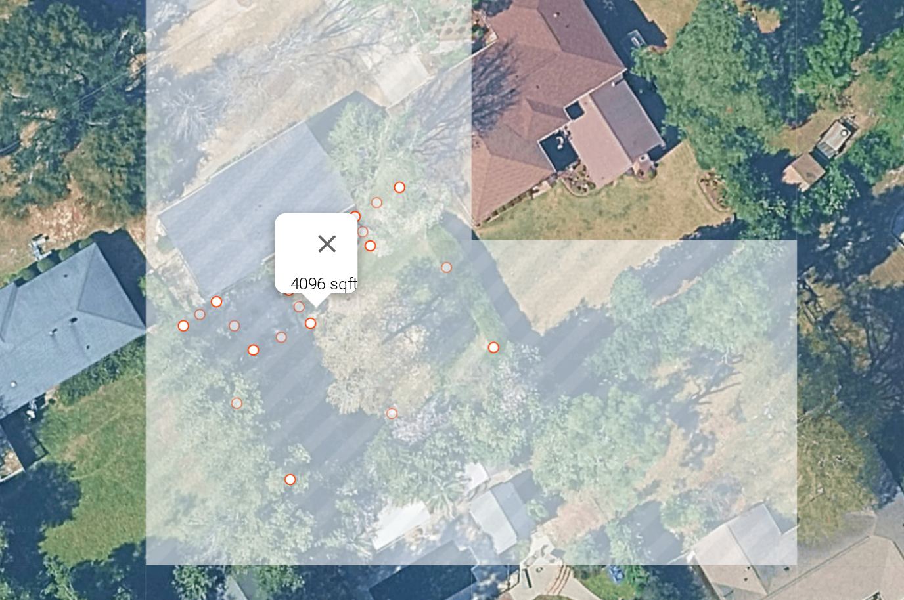
click at [392, 179] on button "Close" at bounding box center [408, 195] width 32 height 32
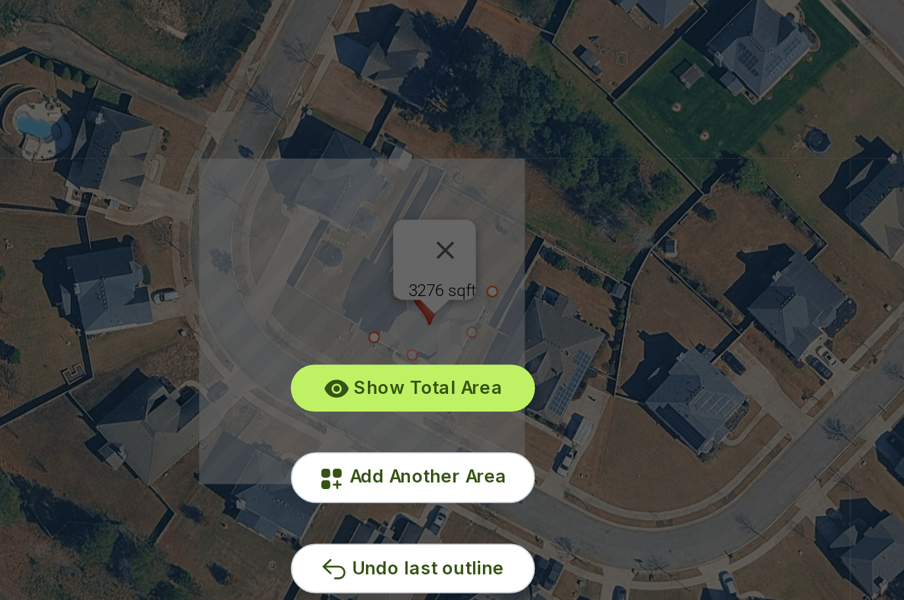
click at [419, 309] on span "Add Another Area" at bounding box center [459, 314] width 81 height 11
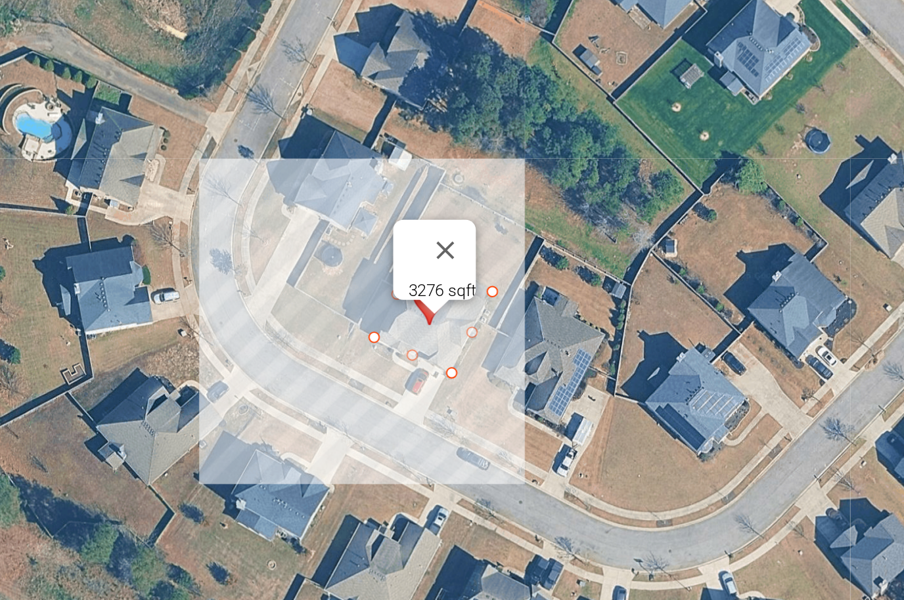
click at [453, 183] on button "Close" at bounding box center [469, 199] width 32 height 32
